Goal: Use online tool/utility: Use online tool/utility

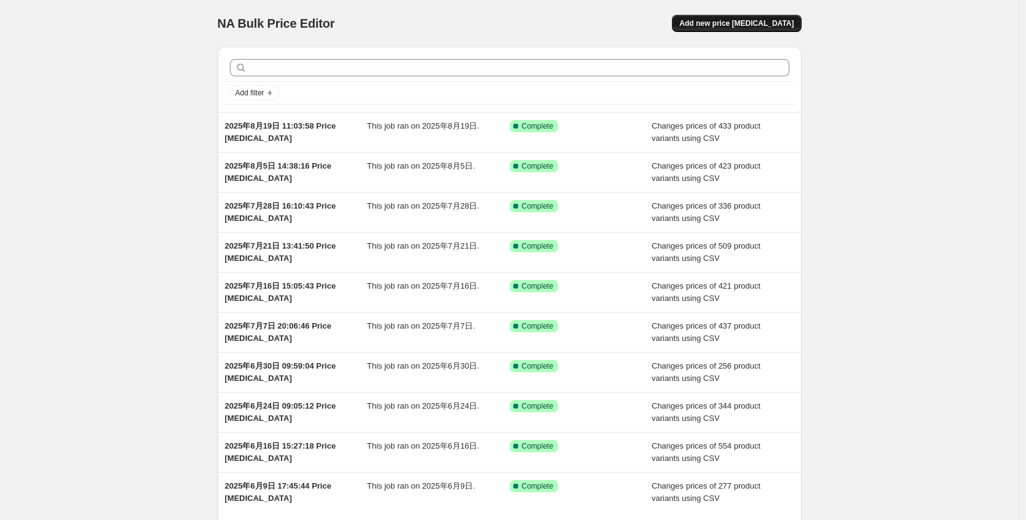
click at [764, 26] on span "Add new price [MEDICAL_DATA]" at bounding box center [736, 23] width 114 height 10
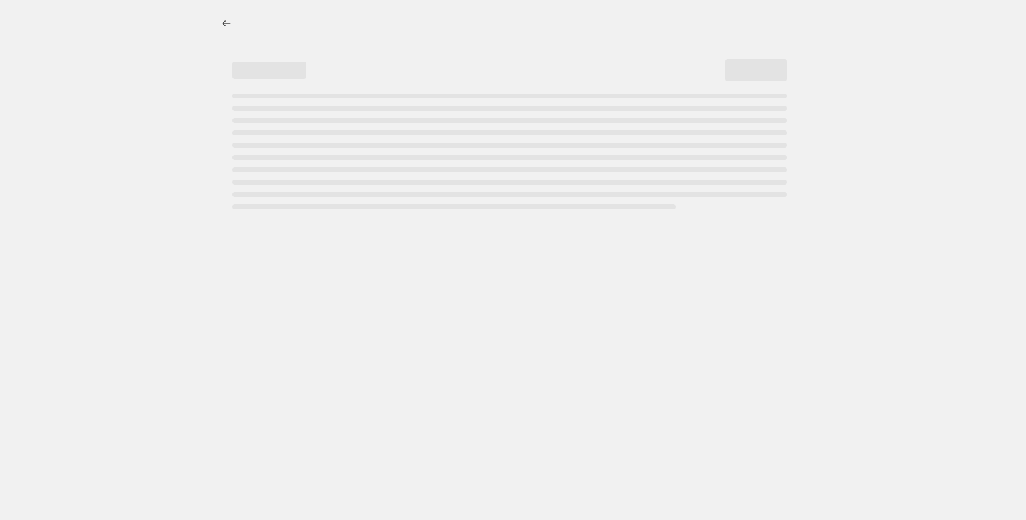
select select "percentage"
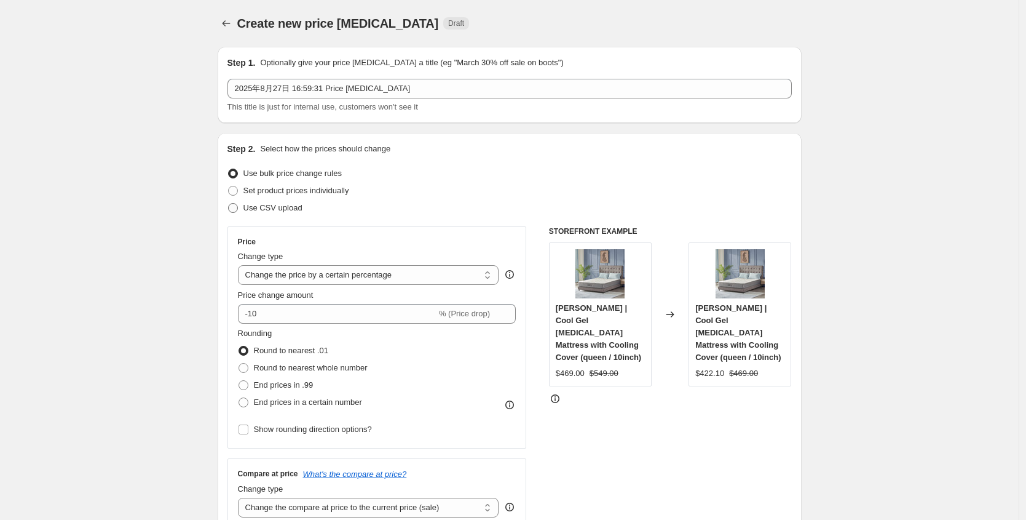
click at [259, 204] on span "Use CSV upload" at bounding box center [272, 207] width 59 height 9
click at [229, 204] on input "Use CSV upload" at bounding box center [228, 203] width 1 height 1
radio input "true"
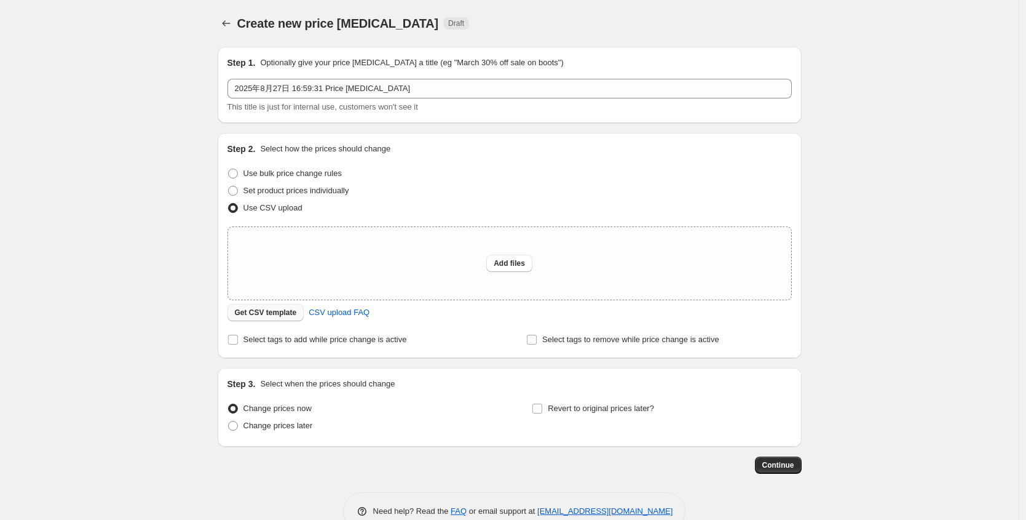
click at [266, 315] on span "Get CSV template" at bounding box center [266, 312] width 62 height 10
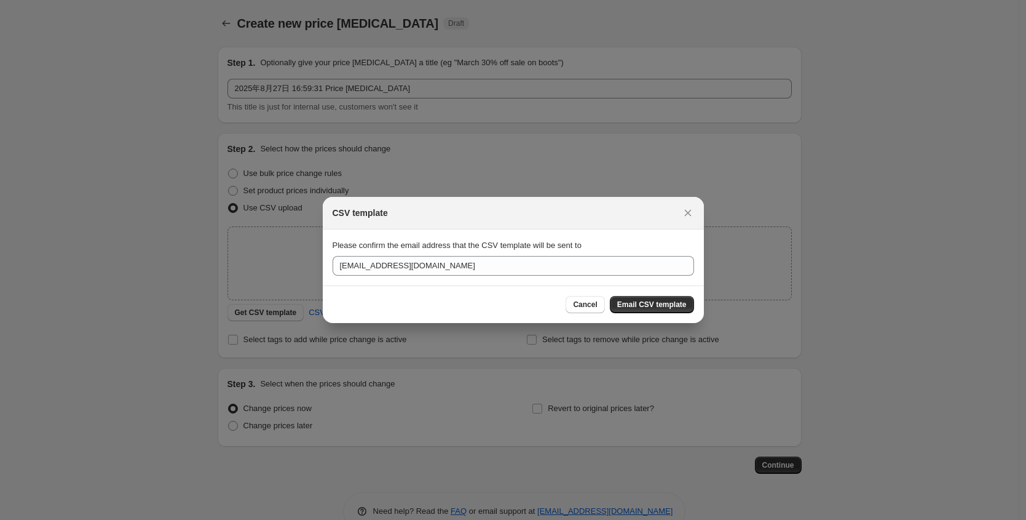
click at [655, 314] on div "Cancel Email CSV template" at bounding box center [513, 304] width 381 height 38
drag, startPoint x: 651, startPoint y: 303, endPoint x: 665, endPoint y: 319, distance: 21.3
click at [651, 303] on span "Email CSV template" at bounding box center [651, 304] width 69 height 10
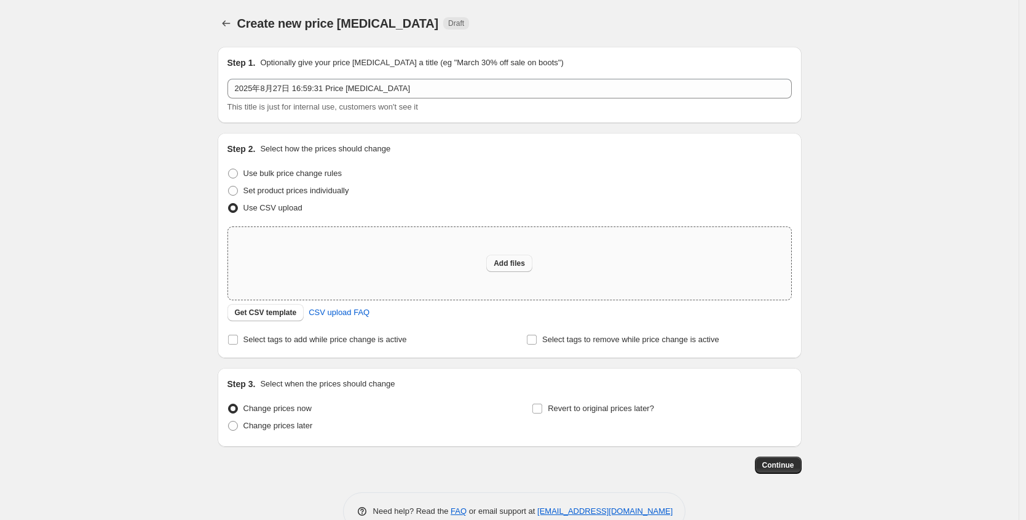
click at [489, 257] on button "Add files" at bounding box center [509, 263] width 46 height 17
type input "C:\fakepath\改价上传文件250827.csv"
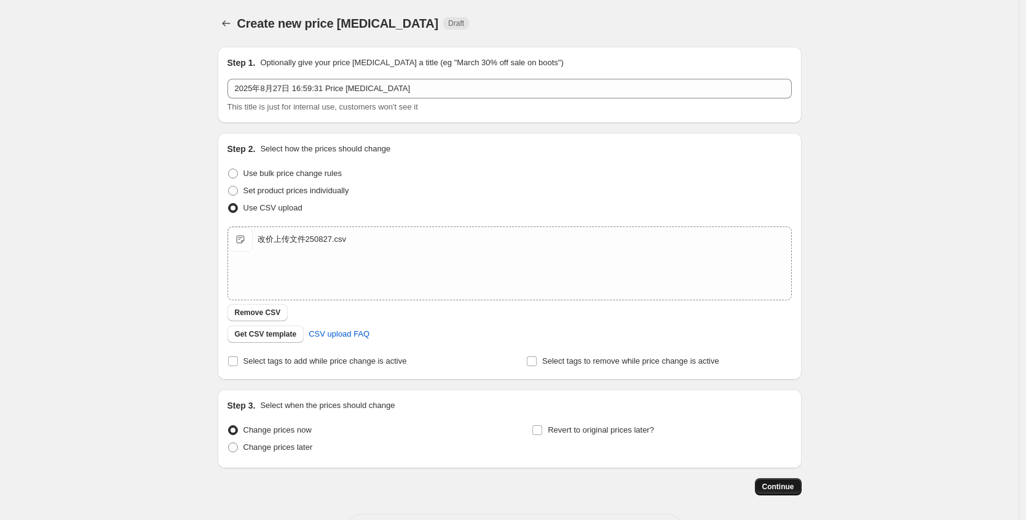
click at [794, 487] on span "Continue" at bounding box center [778, 486] width 32 height 10
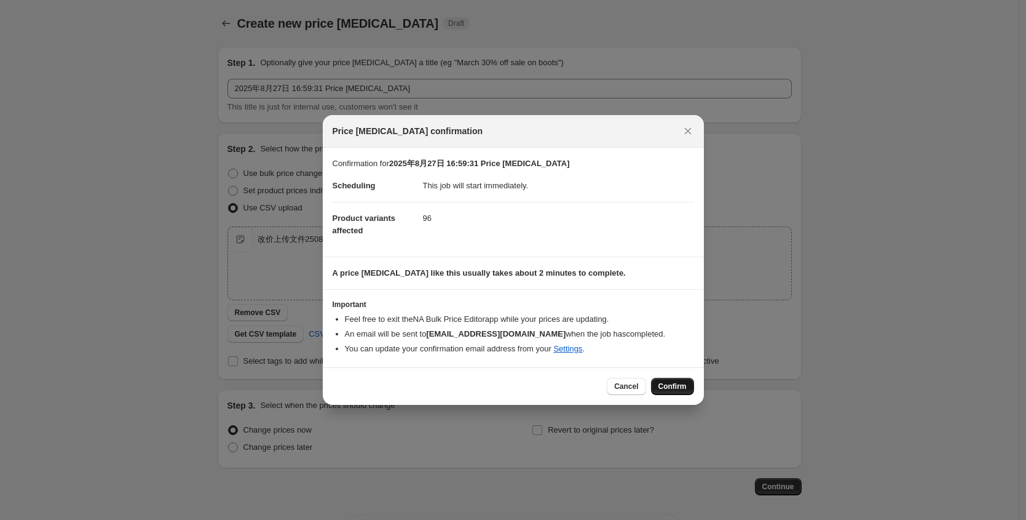
click at [677, 390] on span "Confirm" at bounding box center [673, 386] width 28 height 10
